Goal: Task Accomplishment & Management: Complete application form

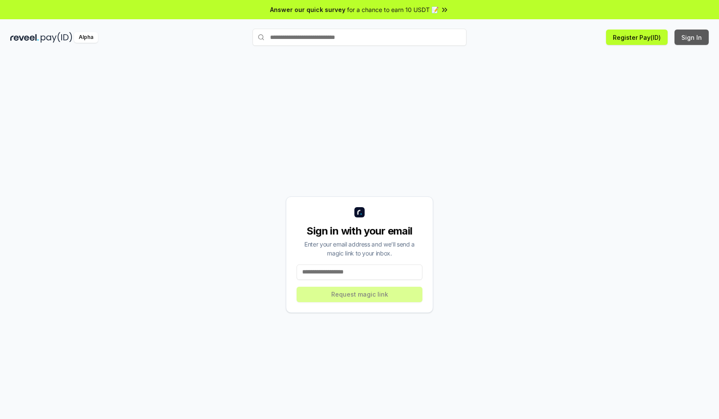
click at [692, 37] on button "Sign In" at bounding box center [691, 37] width 34 height 15
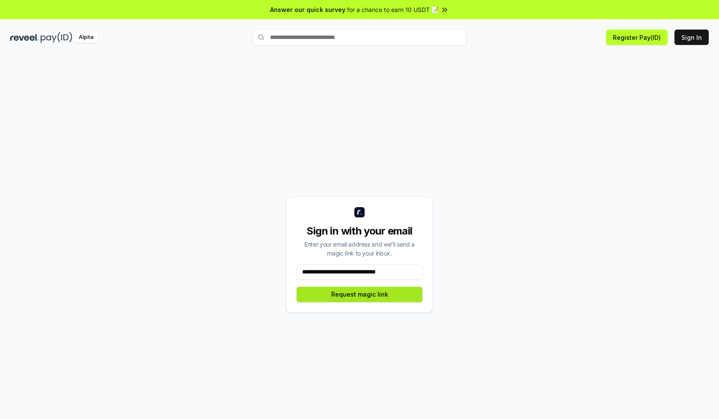
type input "**********"
click at [359, 294] on button "Request magic link" at bounding box center [359, 294] width 126 height 15
